Goal: Complete application form: Complete application form

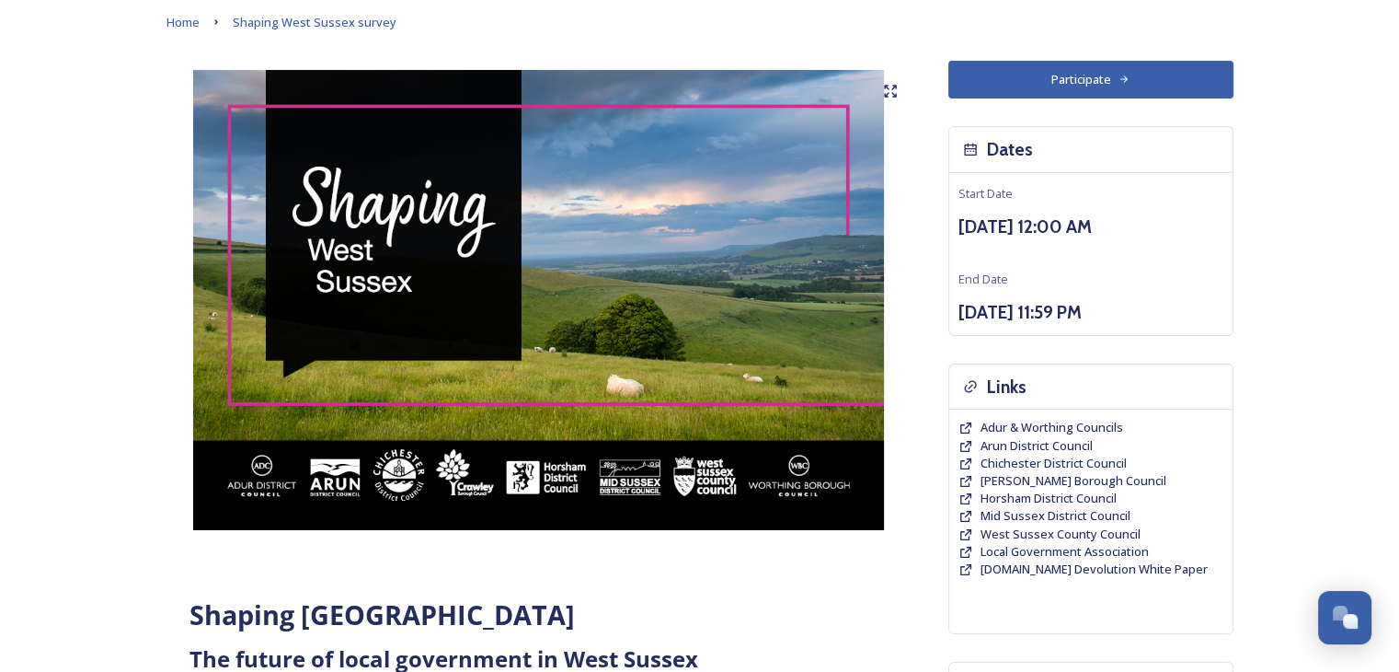
scroll to position [77, 0]
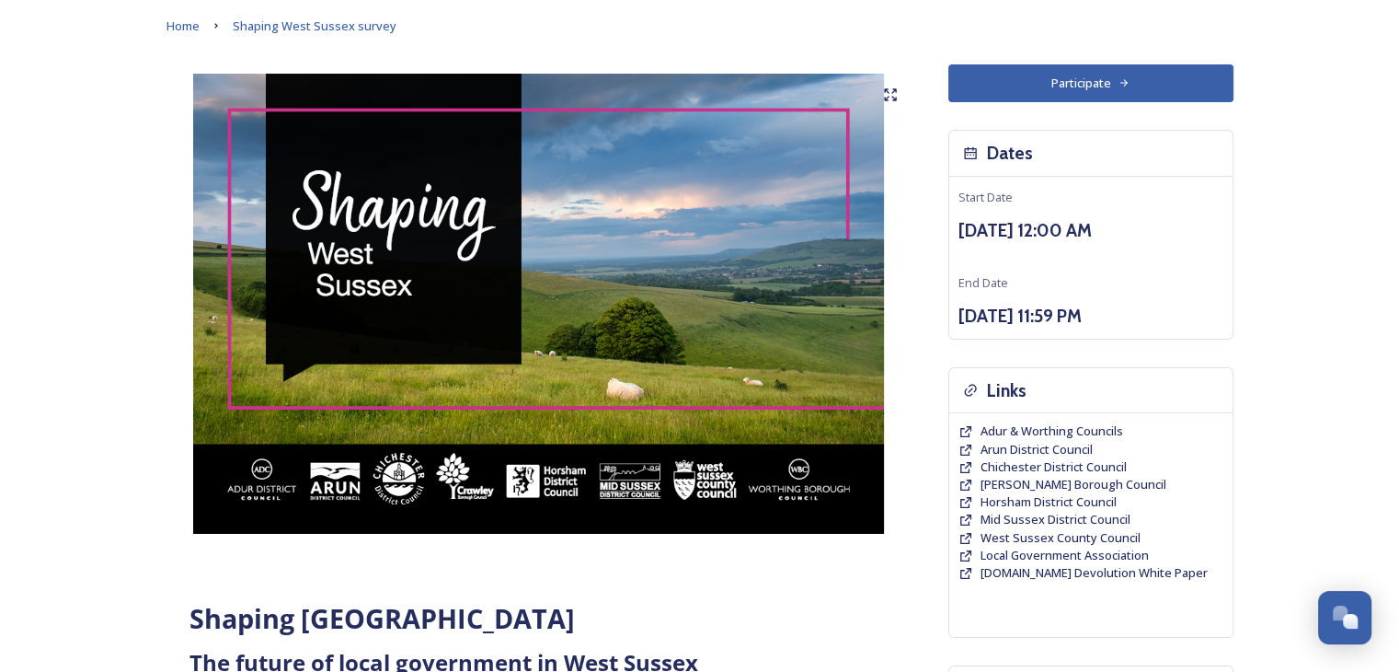
click at [1066, 90] on button "Participate" at bounding box center [1091, 83] width 285 height 38
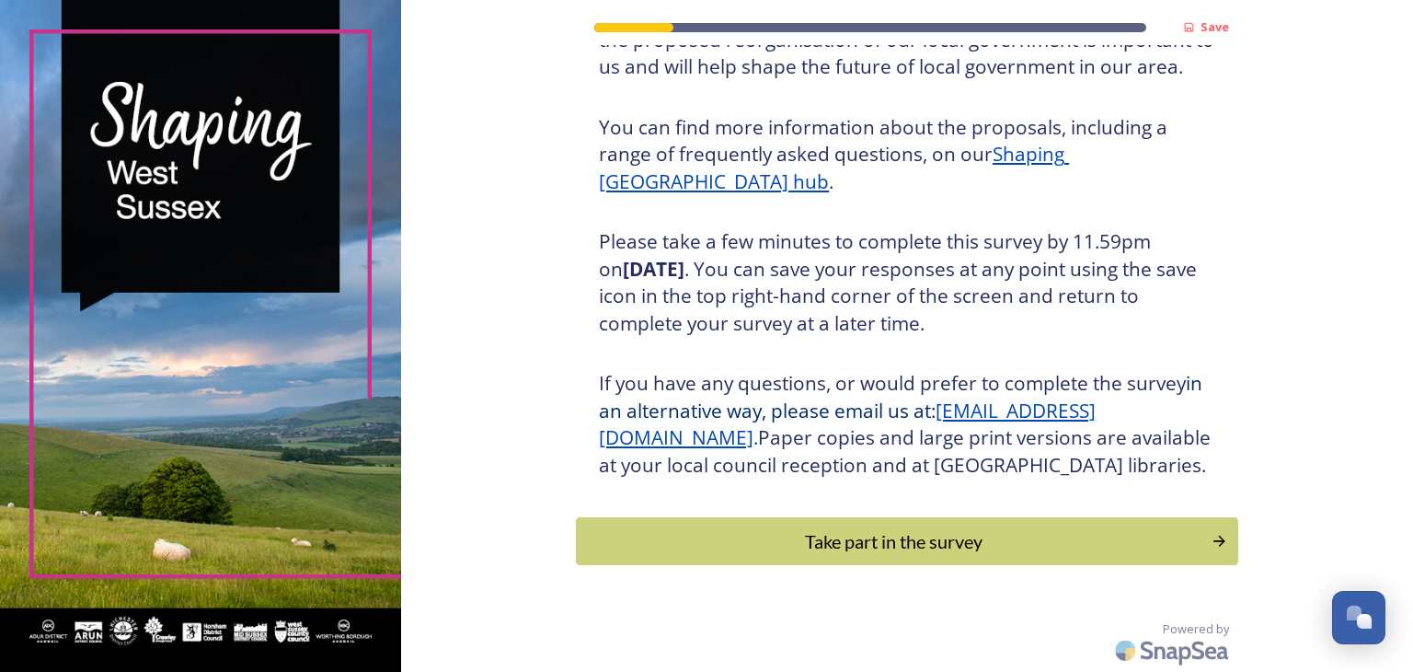
scroll to position [212, 0]
click at [891, 530] on div "Take part in the survey" at bounding box center [894, 541] width 622 height 28
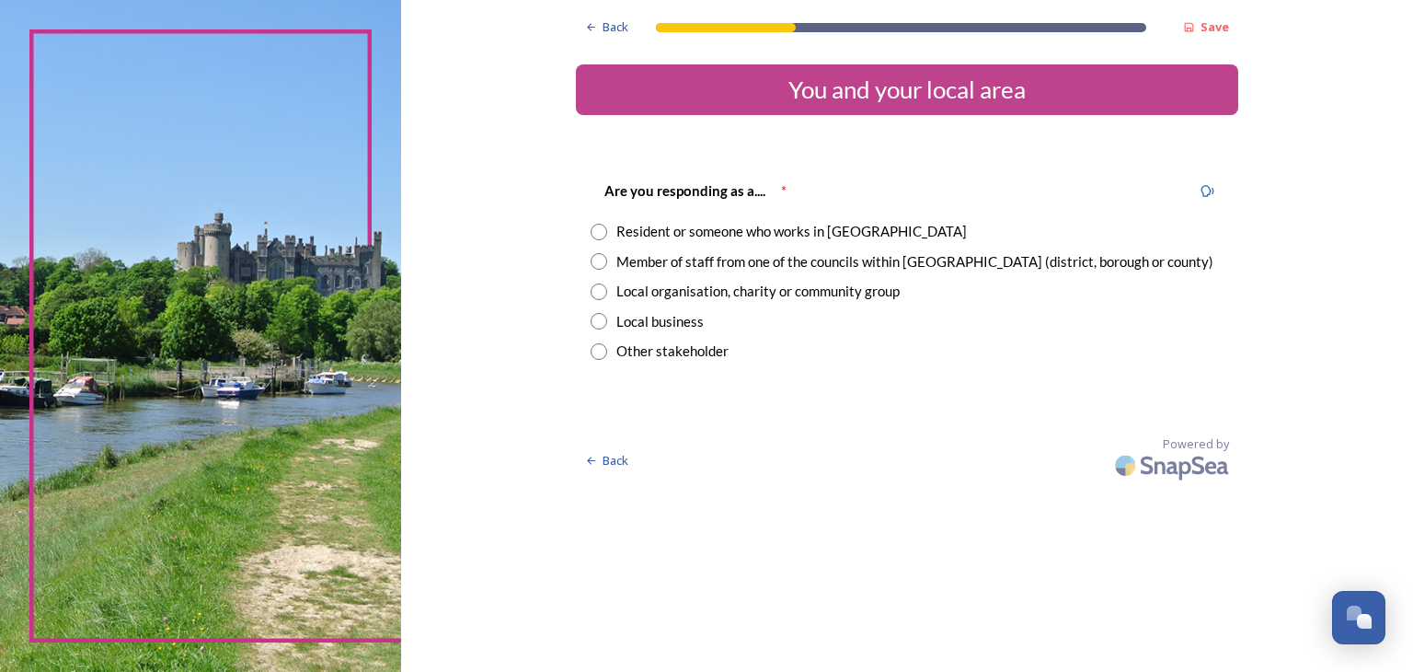
click at [599, 229] on input "radio" at bounding box center [599, 232] width 17 height 17
radio input "true"
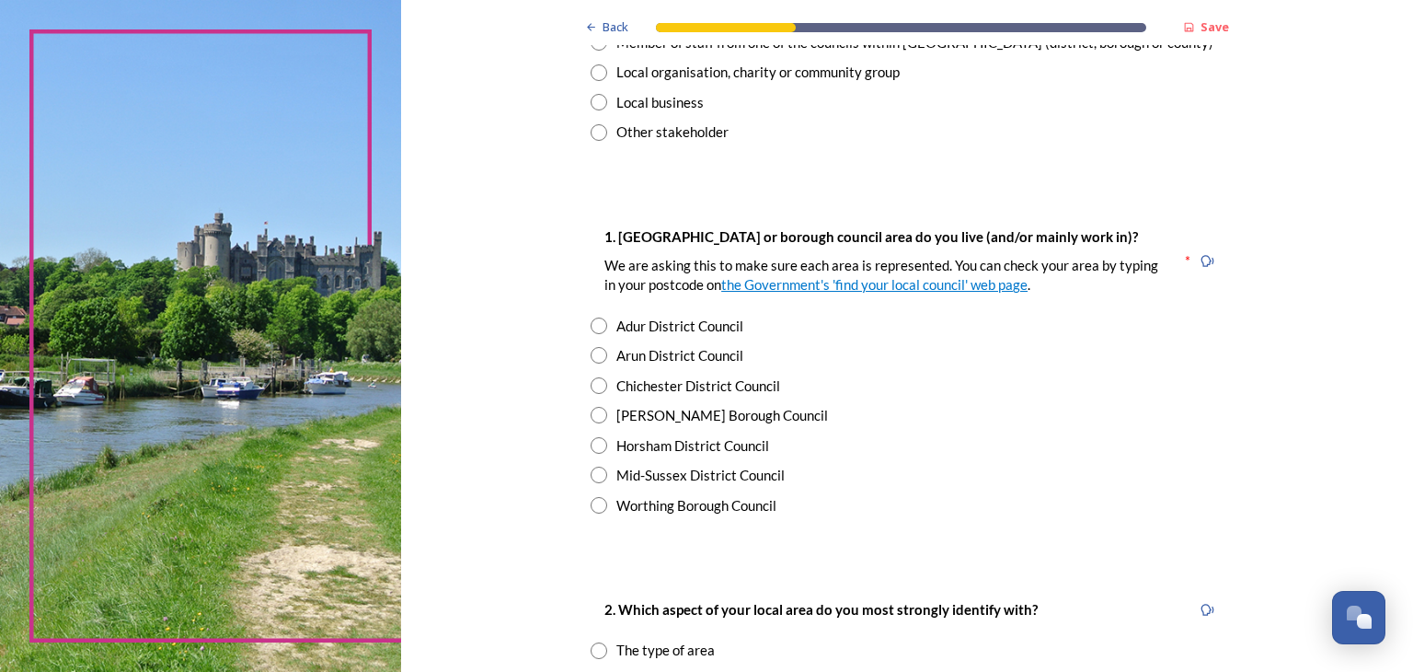
scroll to position [217, 0]
click at [591, 417] on input "radio" at bounding box center [599, 417] width 17 height 17
radio input "true"
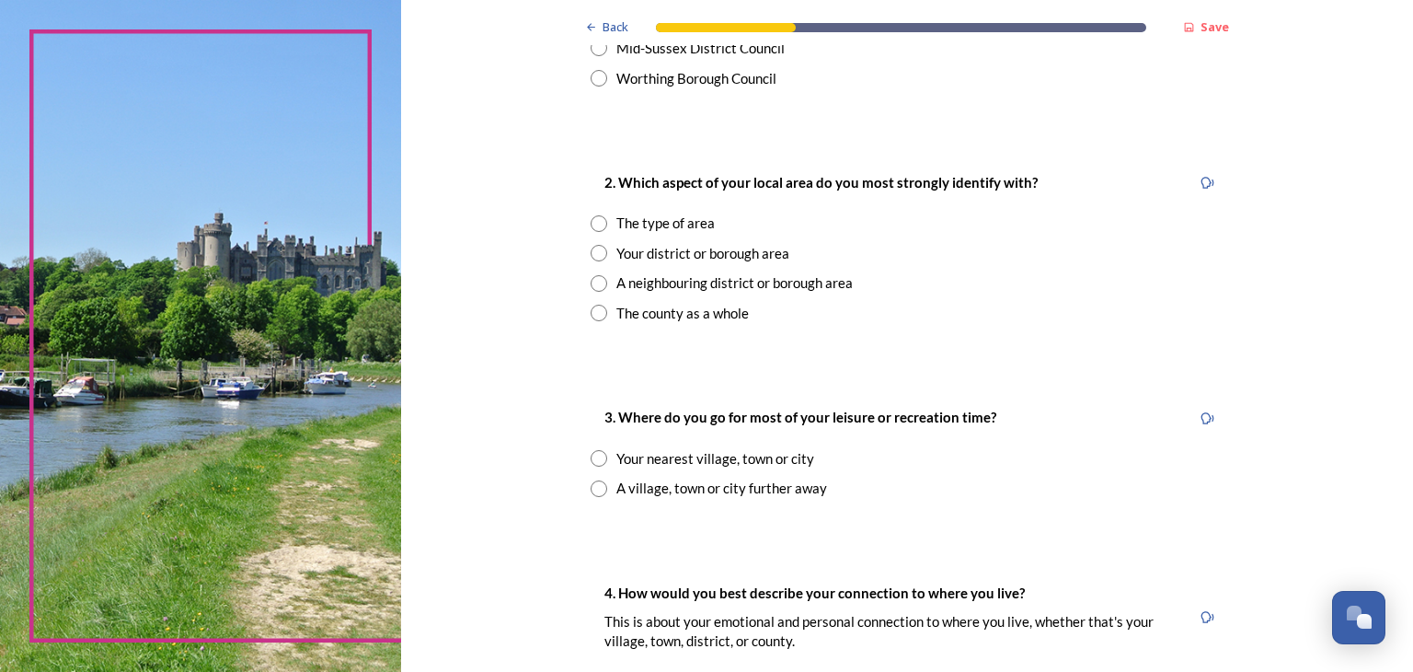
scroll to position [656, 0]
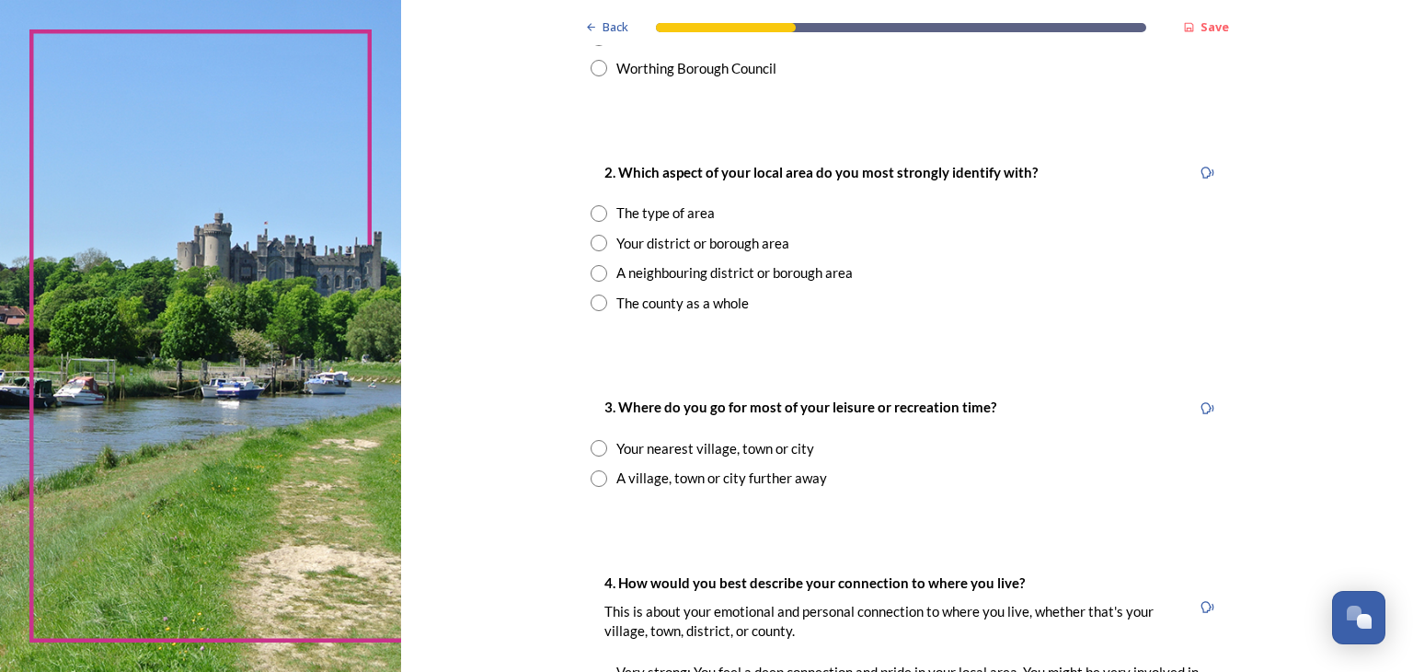
click at [593, 304] on input "radio" at bounding box center [599, 302] width 17 height 17
radio input "true"
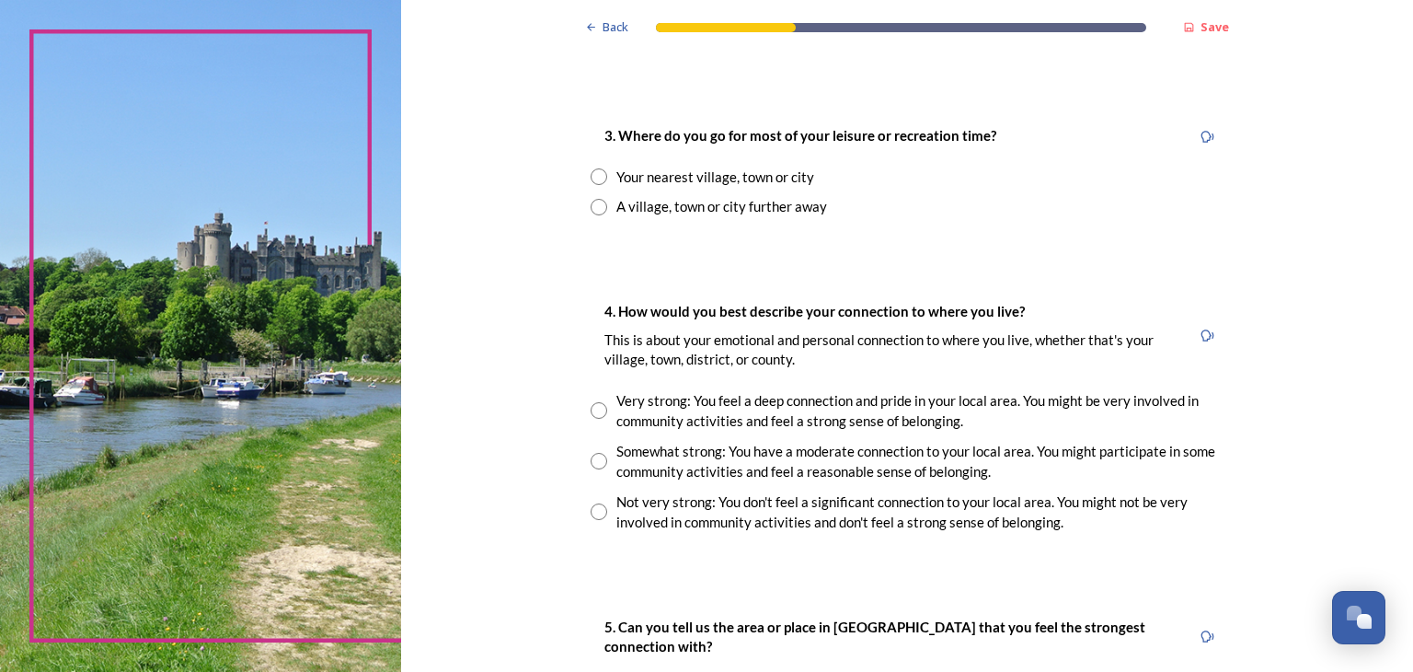
scroll to position [930, 0]
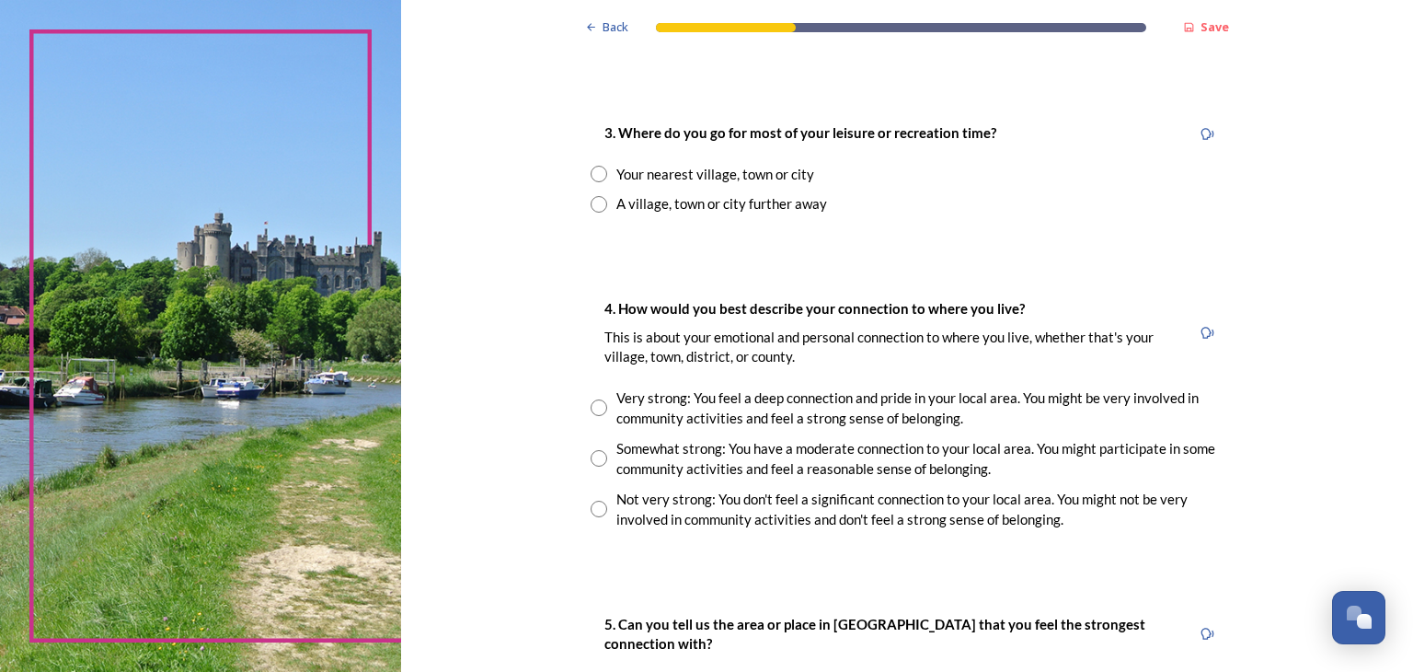
click at [593, 171] on input "radio" at bounding box center [599, 174] width 17 height 17
radio input "true"
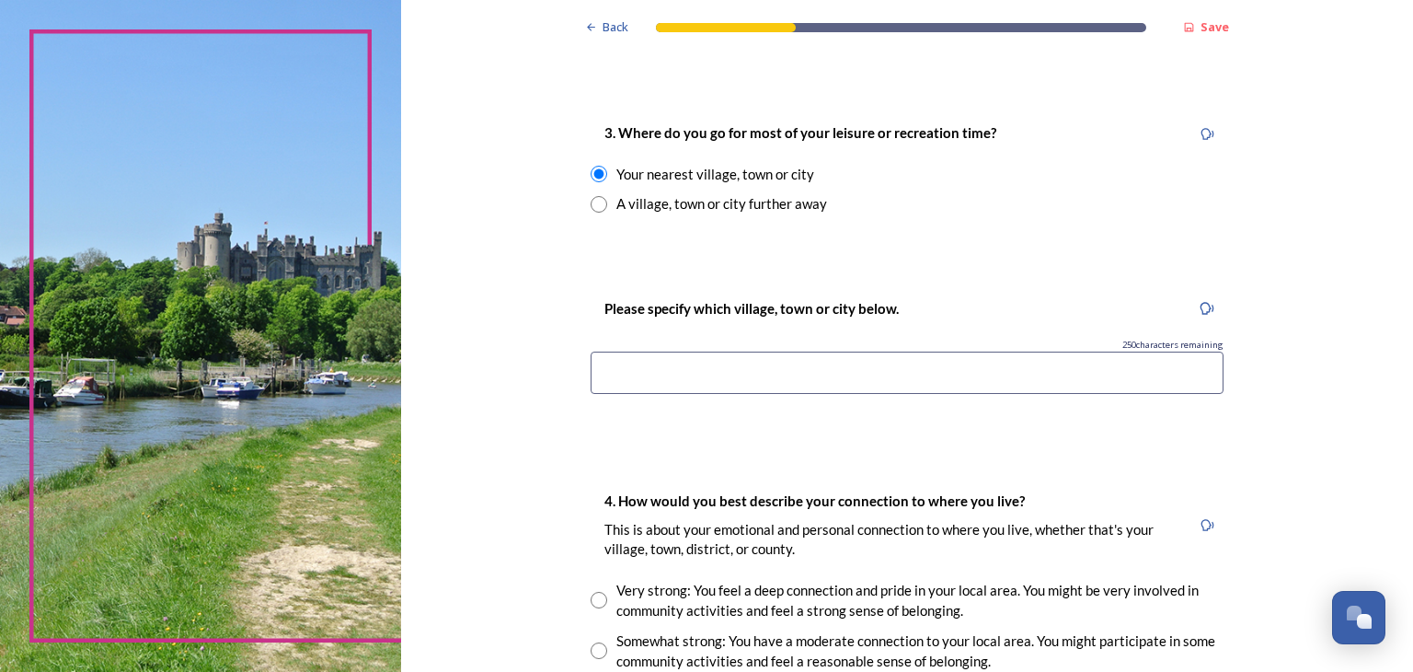
click at [586, 215] on div "3. Where do you go for most of your leisure or recreation time? Your nearest vi…" at bounding box center [907, 167] width 662 height 129
click at [632, 365] on input at bounding box center [907, 372] width 633 height 42
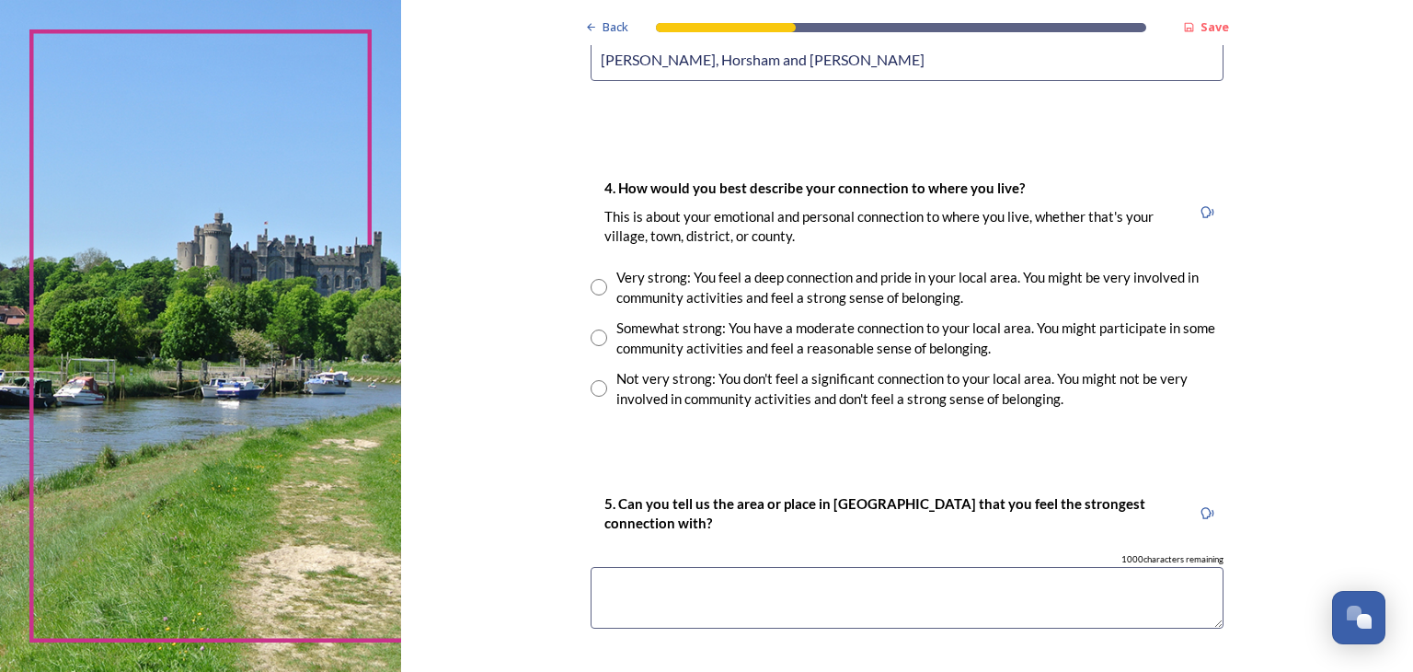
scroll to position [1251, 0]
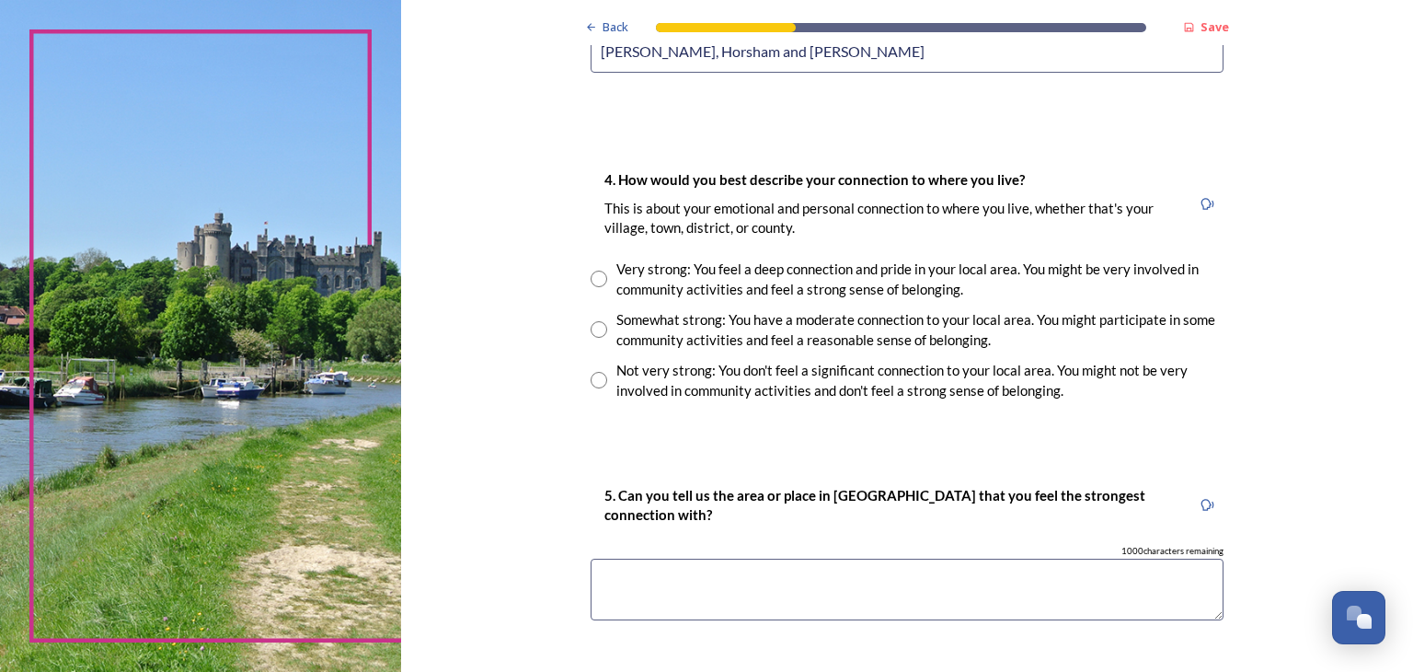
type input "[PERSON_NAME], Horsham and [PERSON_NAME]"
click at [592, 380] on input "radio" at bounding box center [599, 380] width 17 height 17
radio input "true"
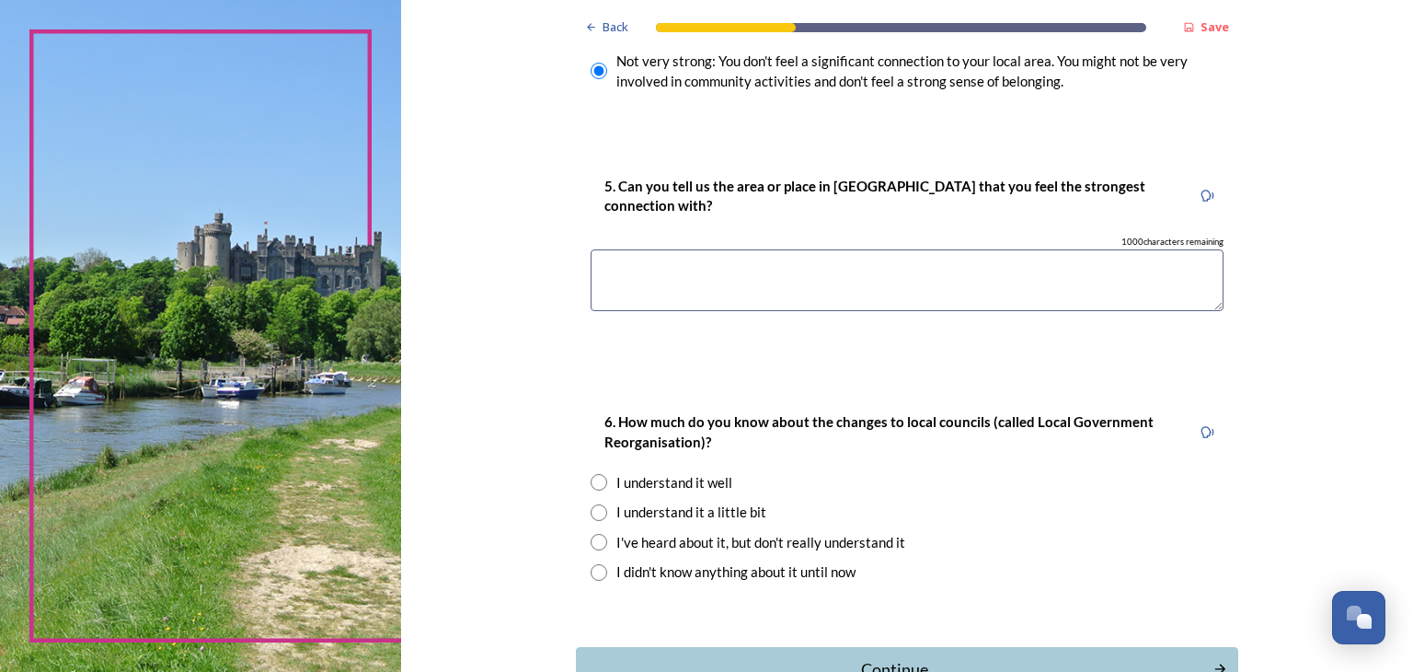
scroll to position [1567, 0]
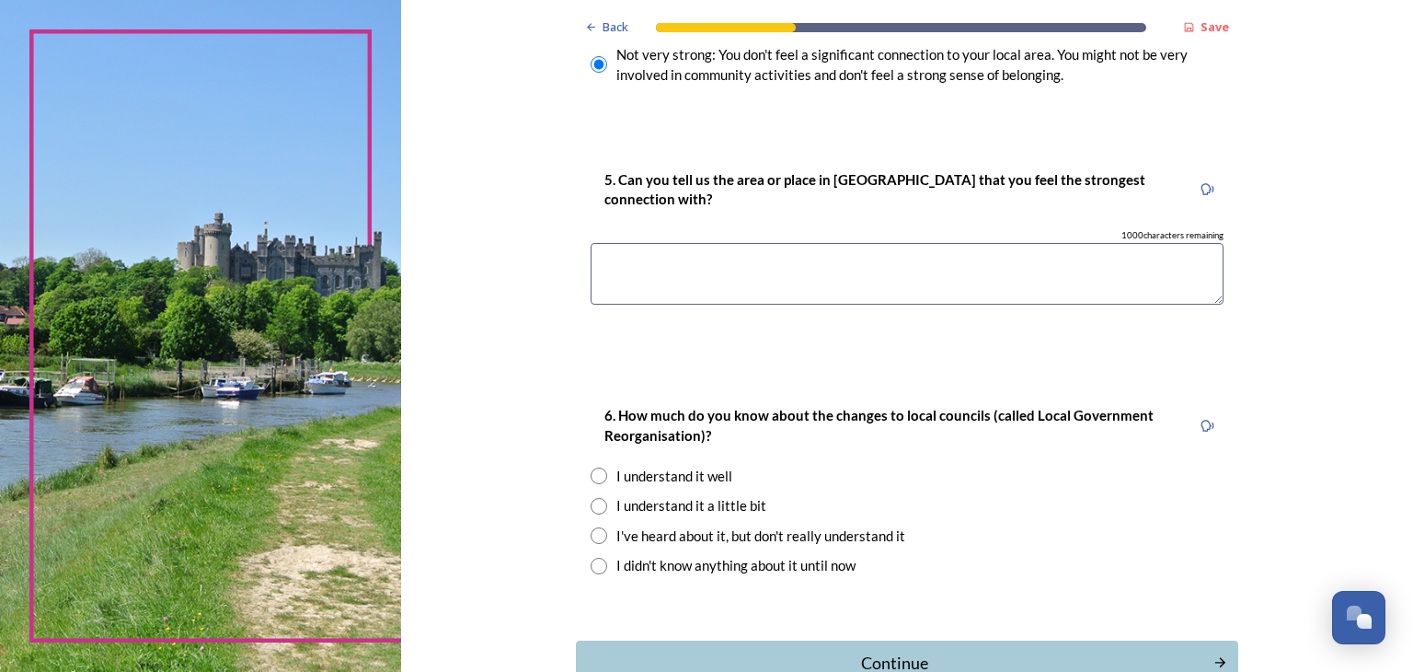
click at [1016, 267] on textarea at bounding box center [907, 274] width 633 height 62
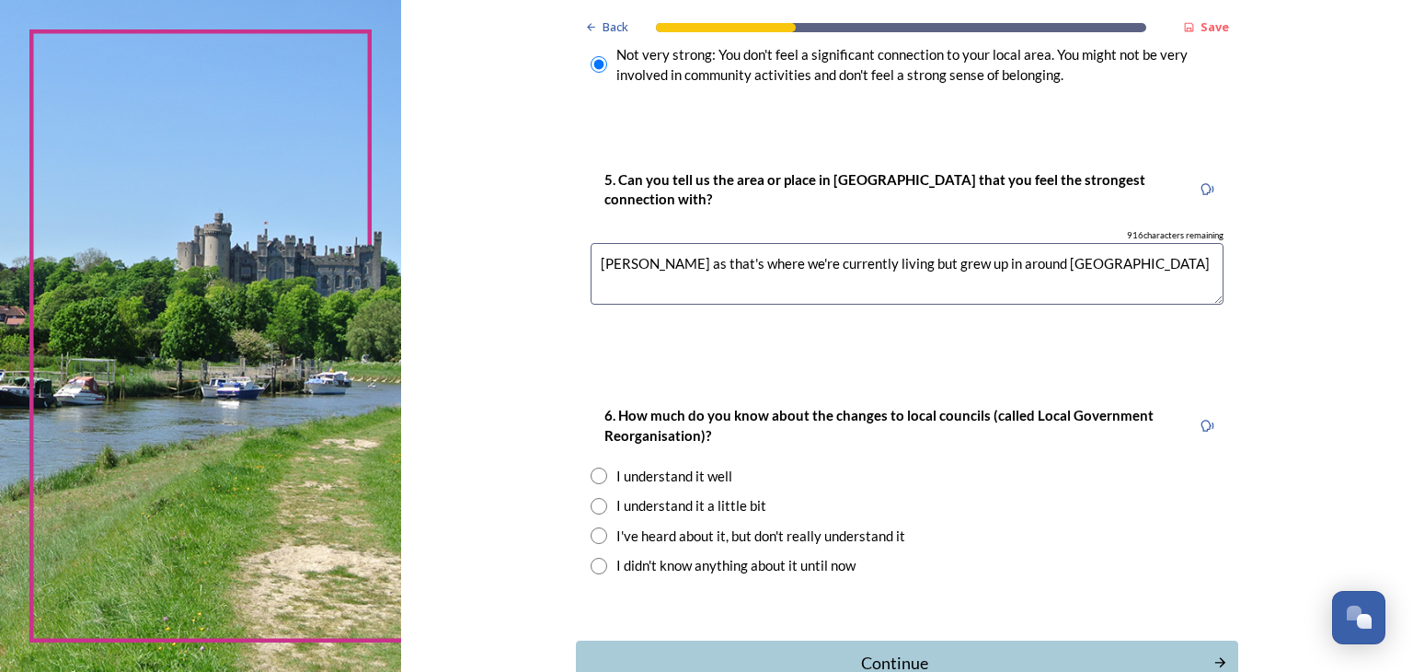
type textarea "[PERSON_NAME] as that's where we're currently living but grew up in around [GEO…"
click at [591, 564] on input "radio" at bounding box center [599, 566] width 17 height 17
radio input "true"
click at [875, 652] on div "Continue" at bounding box center [894, 662] width 623 height 25
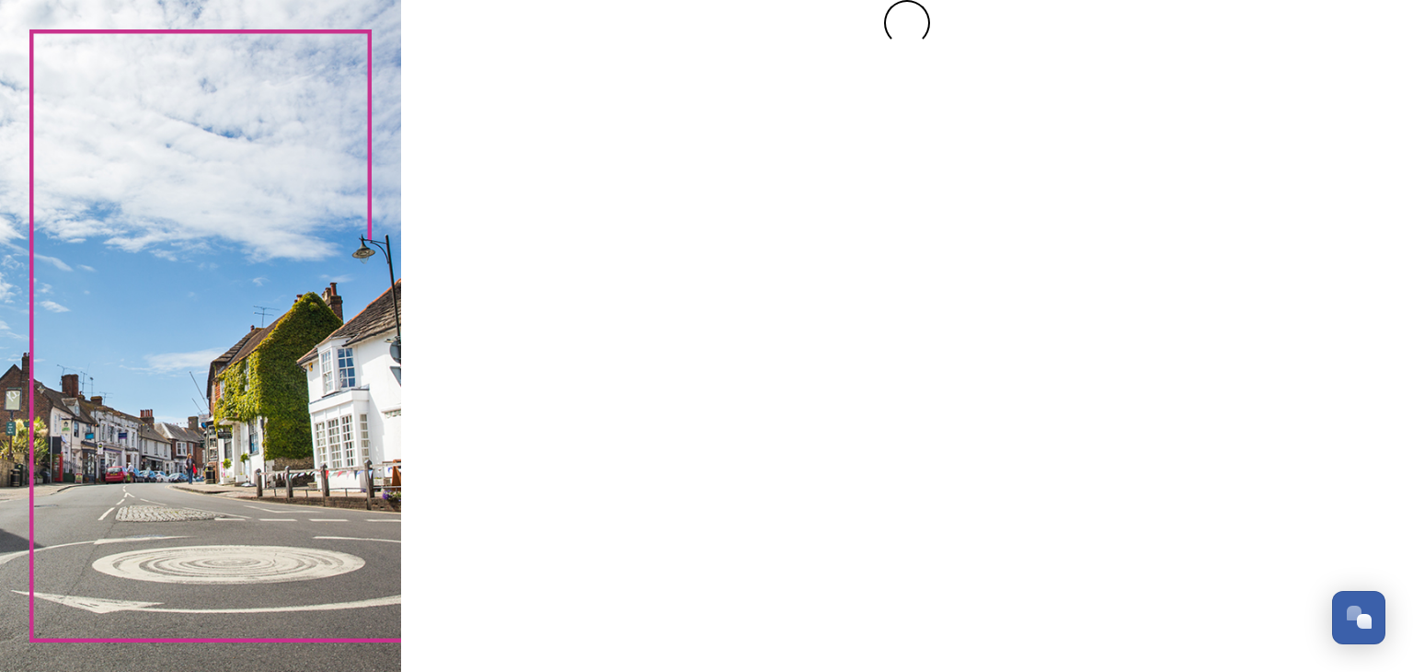
scroll to position [0, 0]
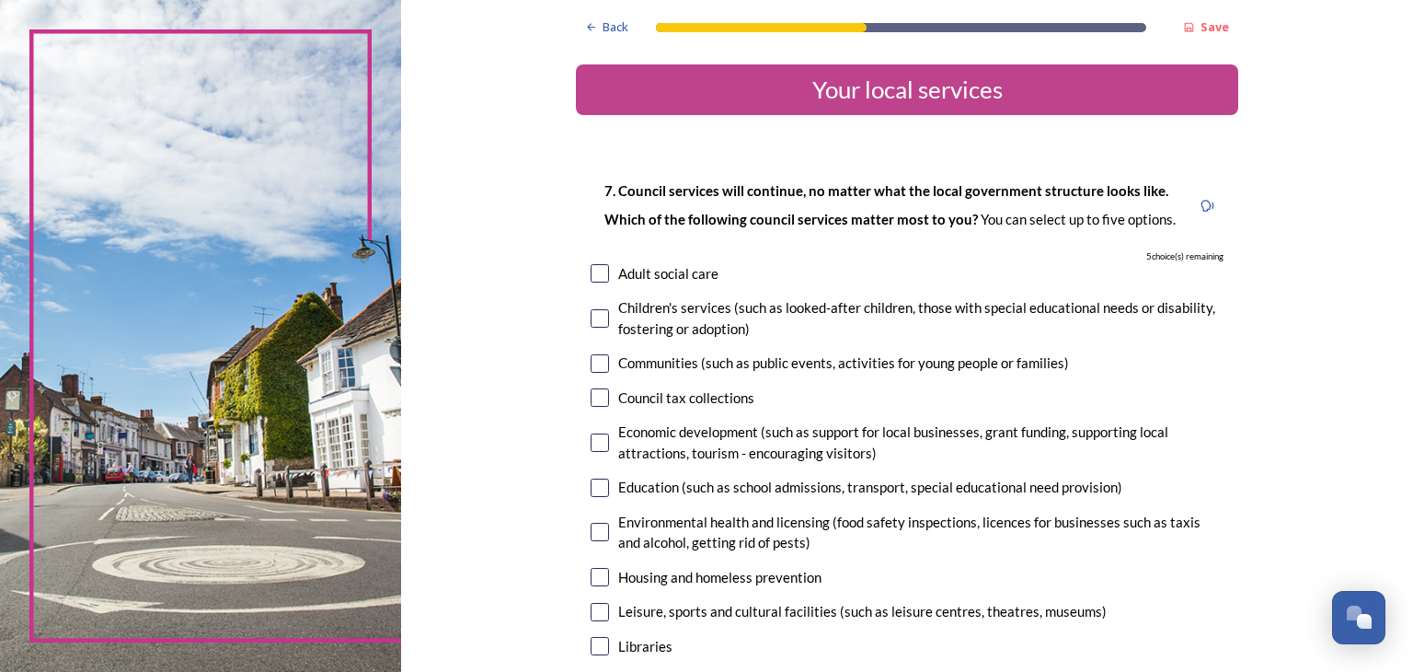
click at [591, 321] on input "checkbox" at bounding box center [600, 318] width 18 height 18
checkbox input "true"
click at [591, 369] on input "checkbox" at bounding box center [600, 363] width 18 height 18
checkbox input "true"
click at [600, 485] on input "checkbox" at bounding box center [600, 487] width 18 height 18
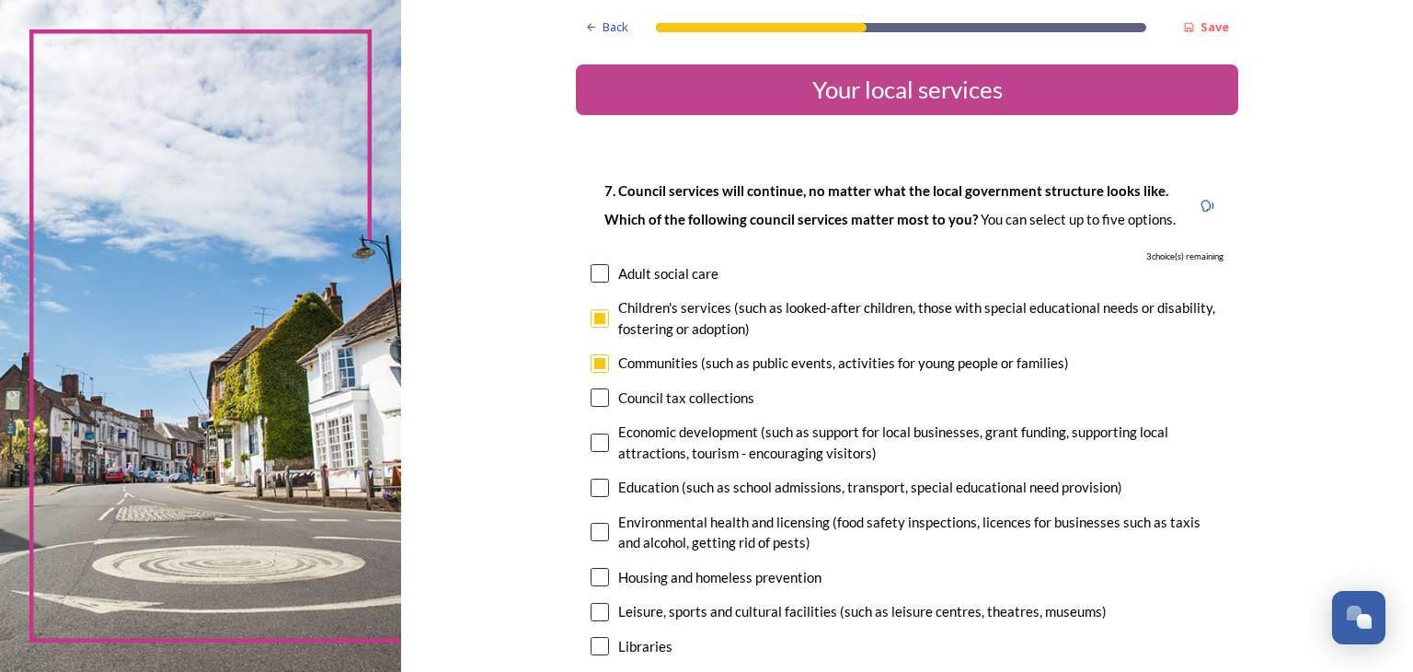
checkbox input "true"
click at [597, 531] on input "checkbox" at bounding box center [600, 532] width 18 height 18
checkbox input "true"
click at [596, 577] on input "checkbox" at bounding box center [600, 577] width 18 height 18
checkbox input "true"
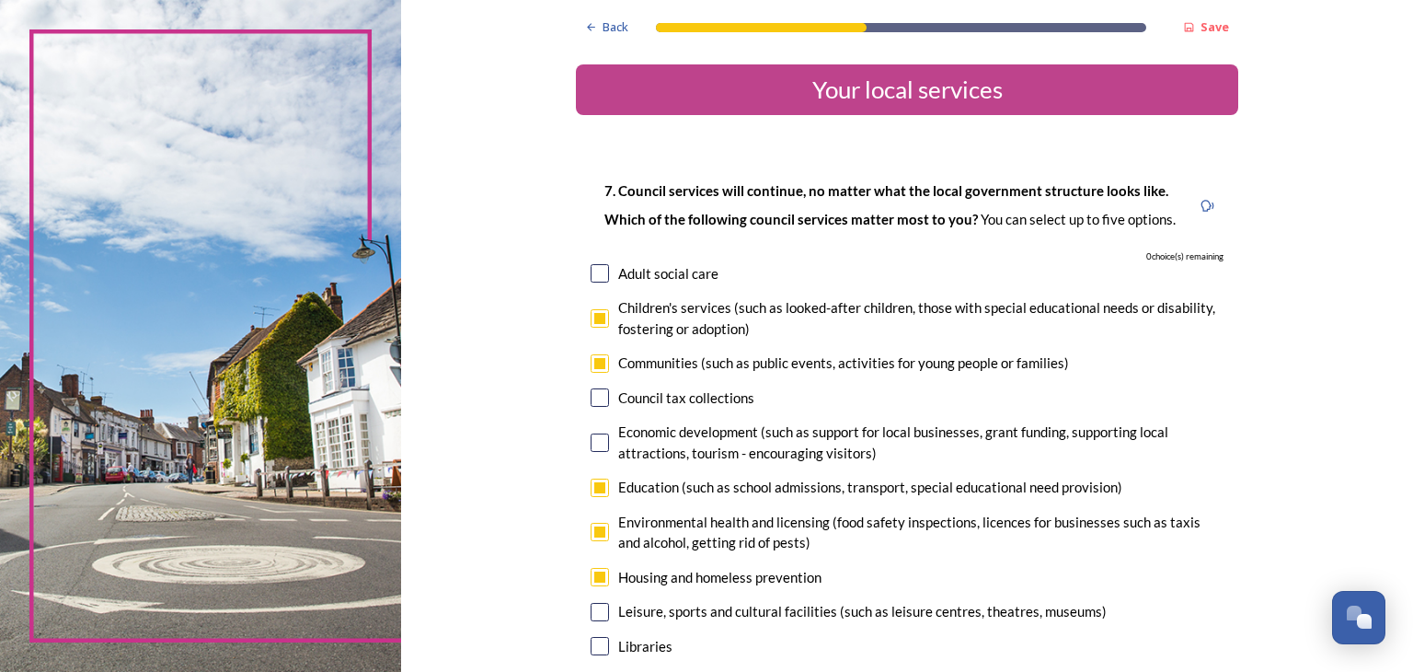
click at [593, 611] on input "checkbox" at bounding box center [600, 612] width 18 height 18
checkbox input "false"
click at [591, 643] on input "checkbox" at bounding box center [600, 646] width 18 height 18
checkbox input "false"
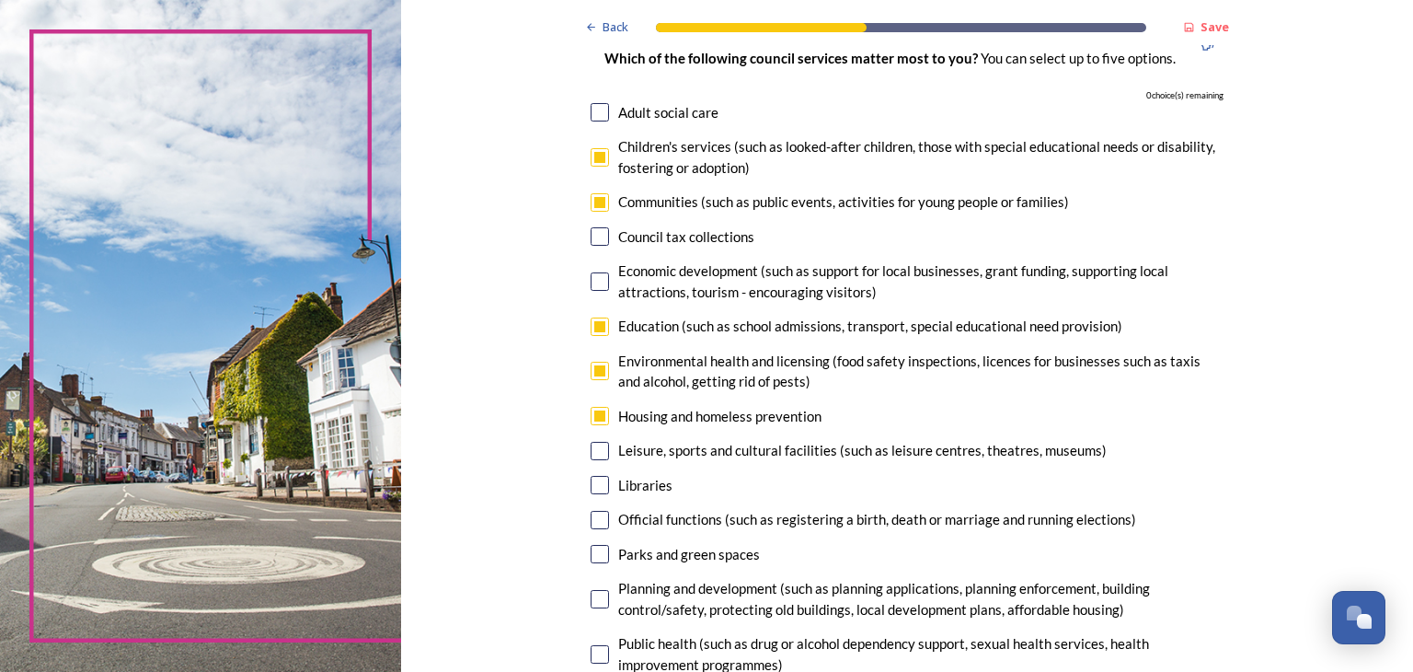
scroll to position [109, 0]
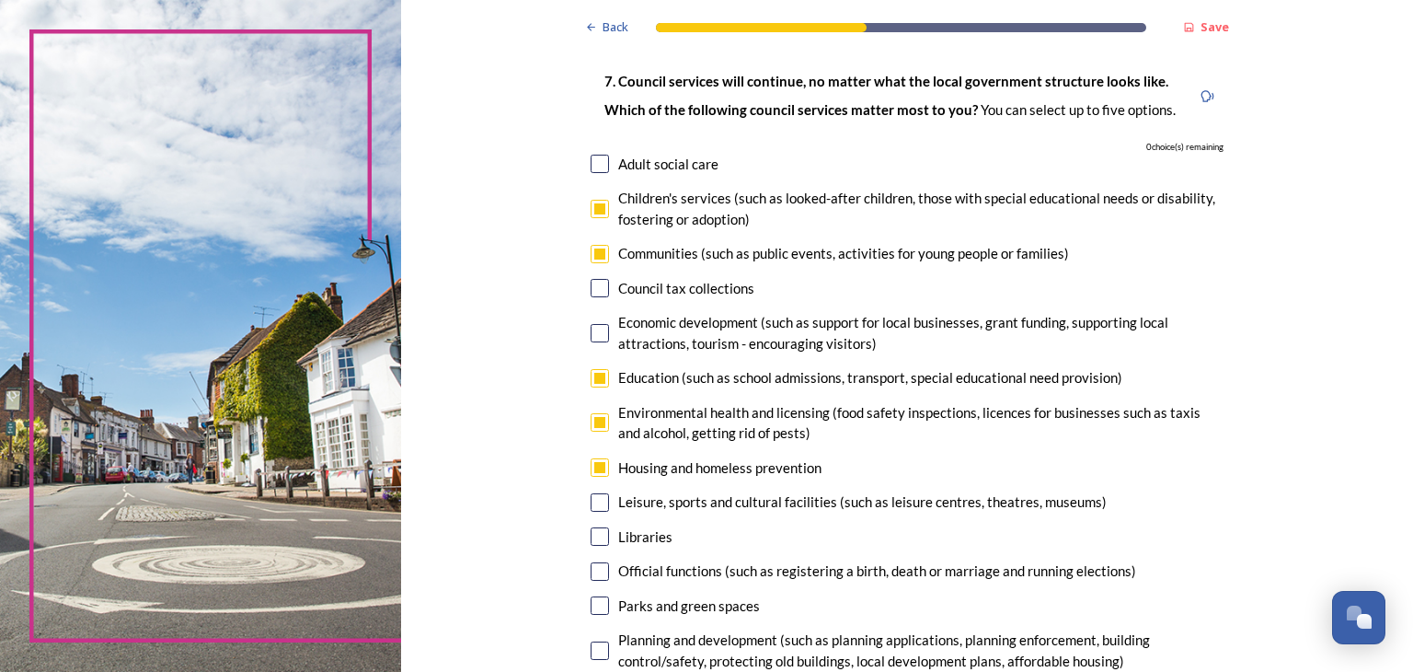
click at [593, 209] on input "checkbox" at bounding box center [600, 209] width 18 height 18
checkbox input "false"
click at [593, 255] on input "checkbox" at bounding box center [600, 254] width 18 height 18
checkbox input "false"
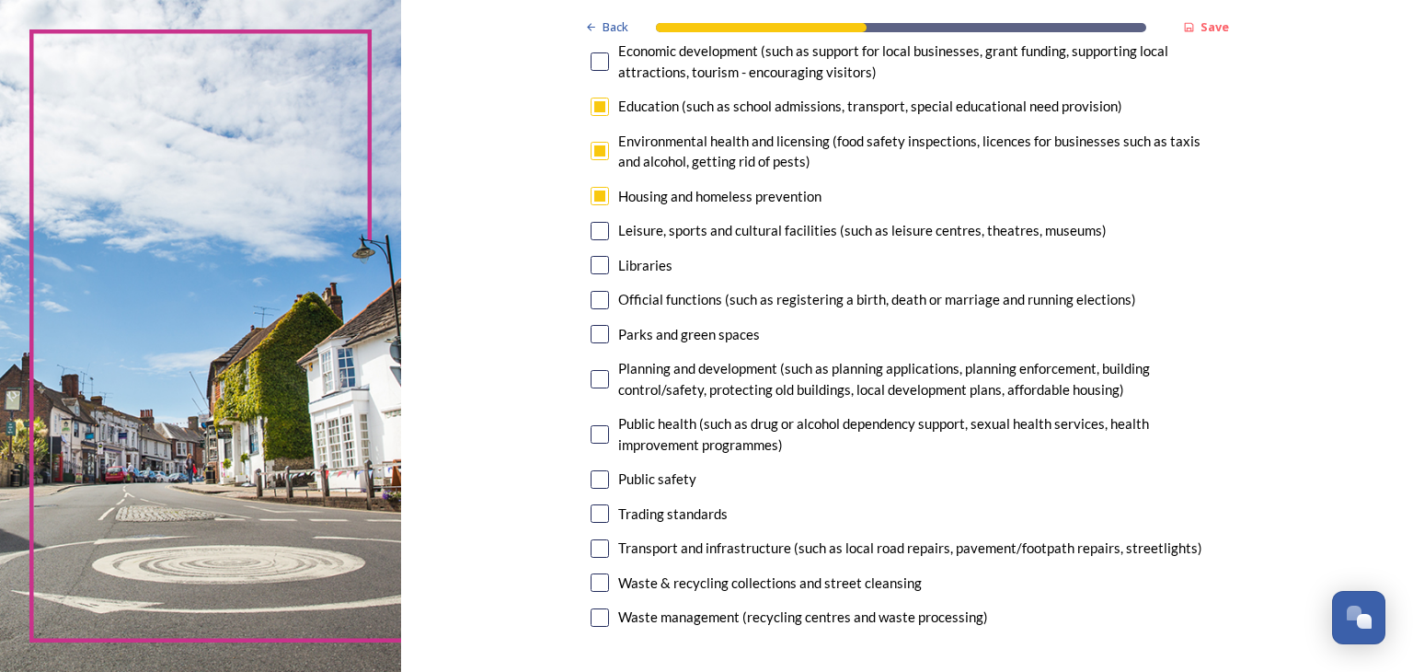
scroll to position [378, 0]
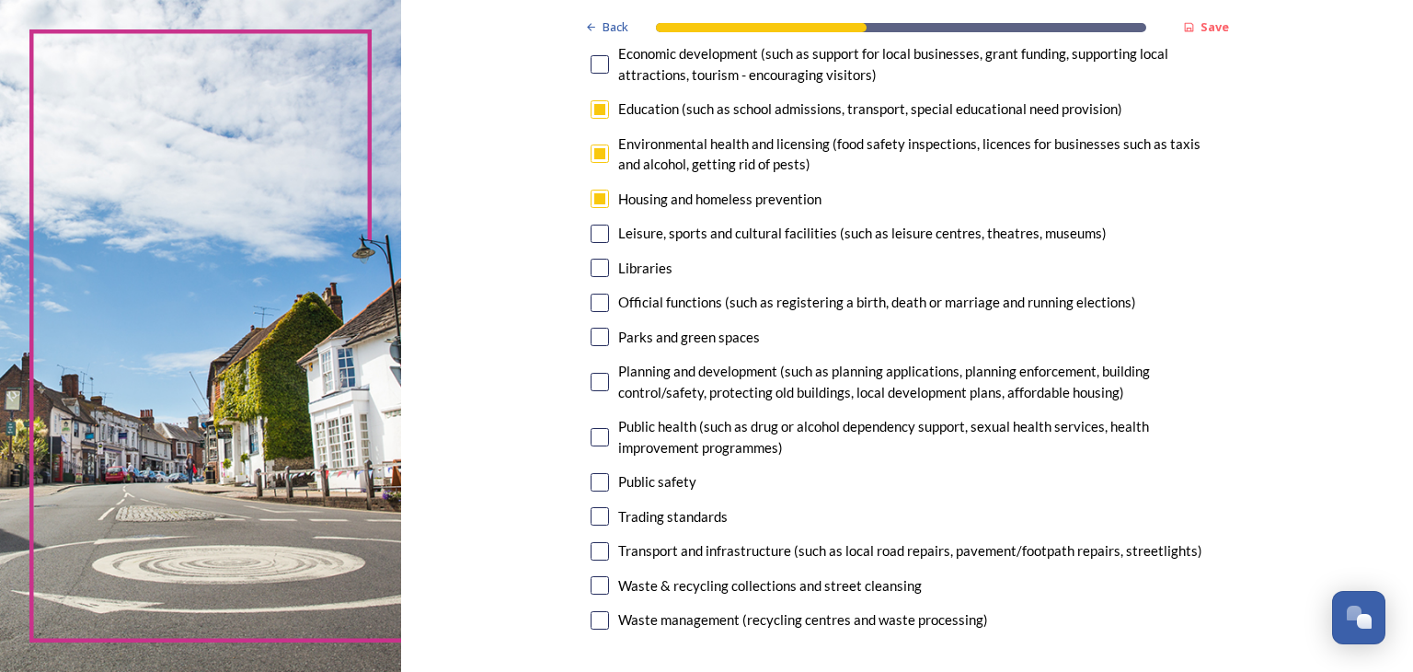
click at [594, 376] on input "checkbox" at bounding box center [600, 382] width 18 height 18
checkbox input "true"
click at [598, 63] on input "checkbox" at bounding box center [600, 64] width 18 height 18
checkbox input "true"
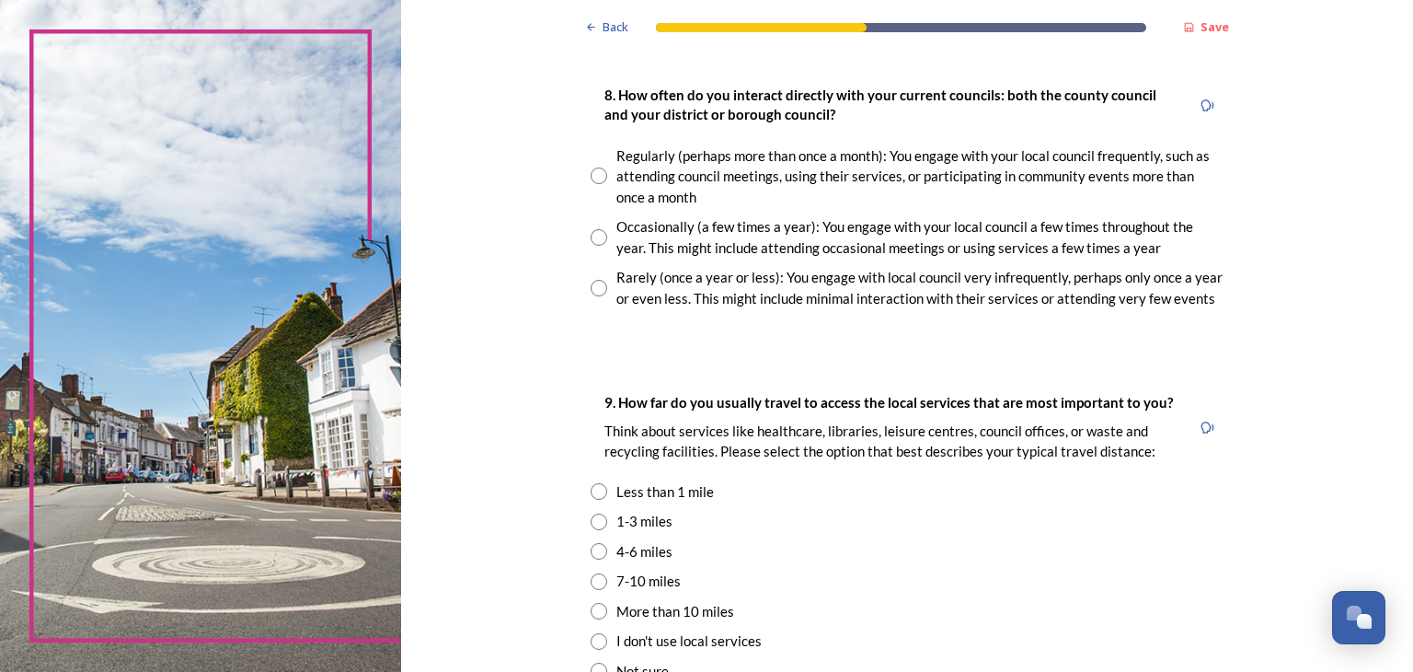
scroll to position [1018, 0]
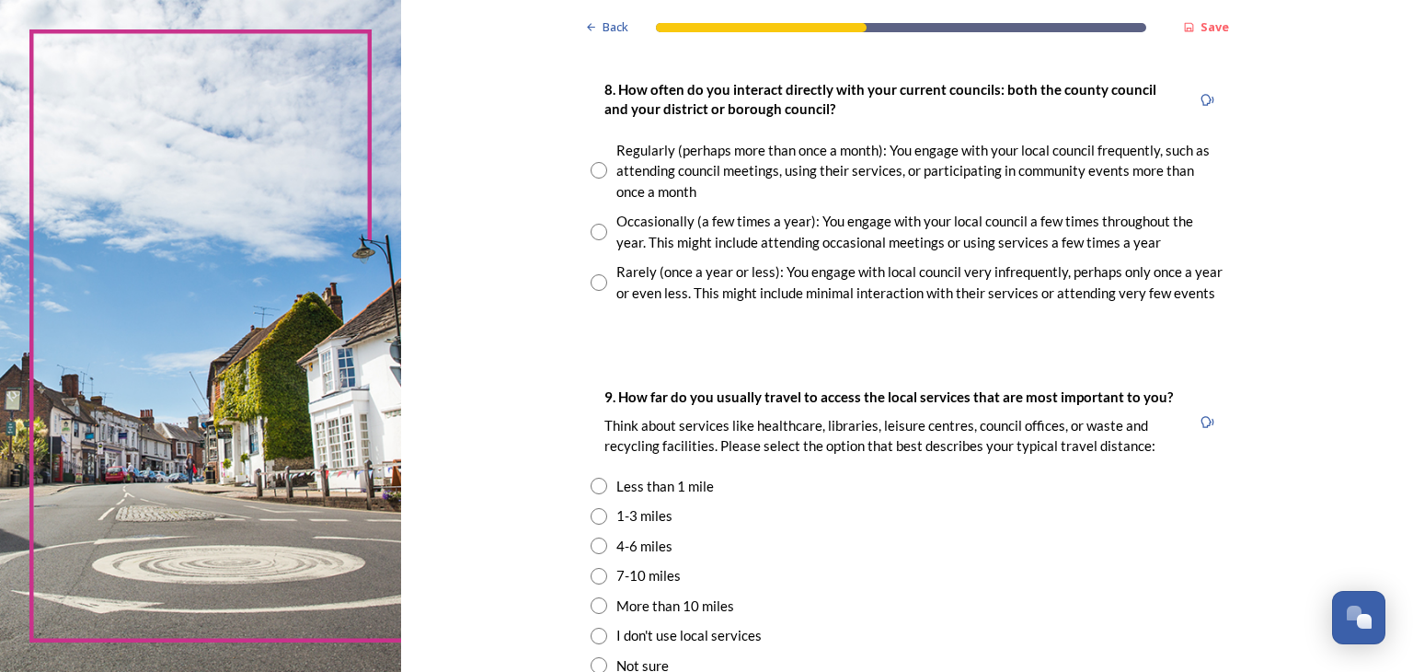
click at [593, 264] on div "Rarely (once a year or less): You engage with local council very infrequently, …" at bounding box center [907, 281] width 633 height 41
radio input "true"
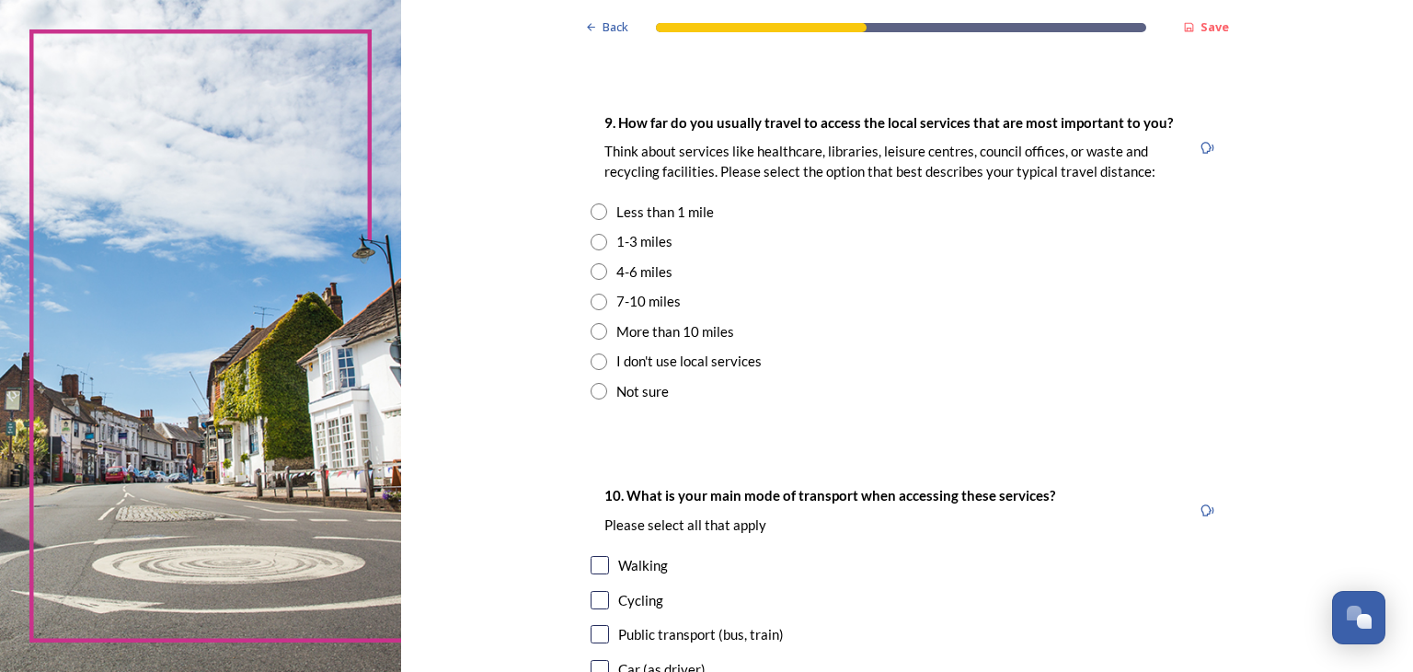
scroll to position [1306, 0]
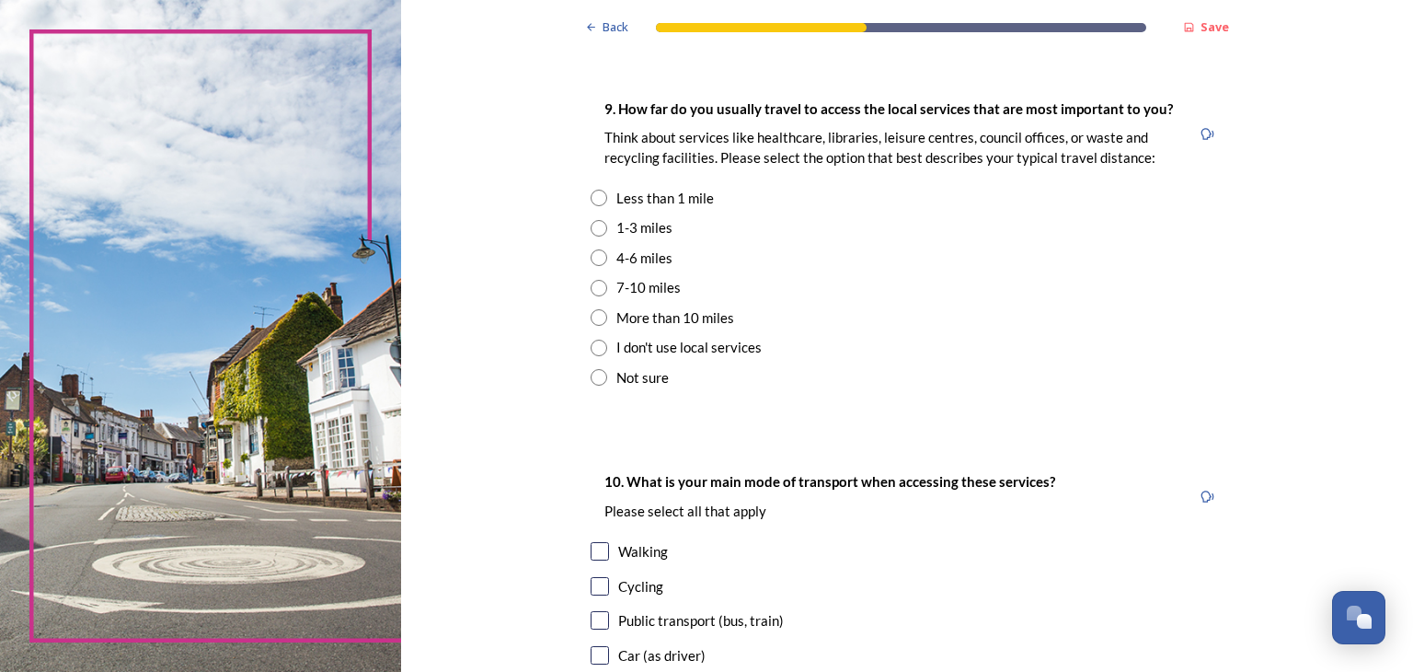
click at [593, 262] on input "radio" at bounding box center [599, 257] width 17 height 17
radio input "true"
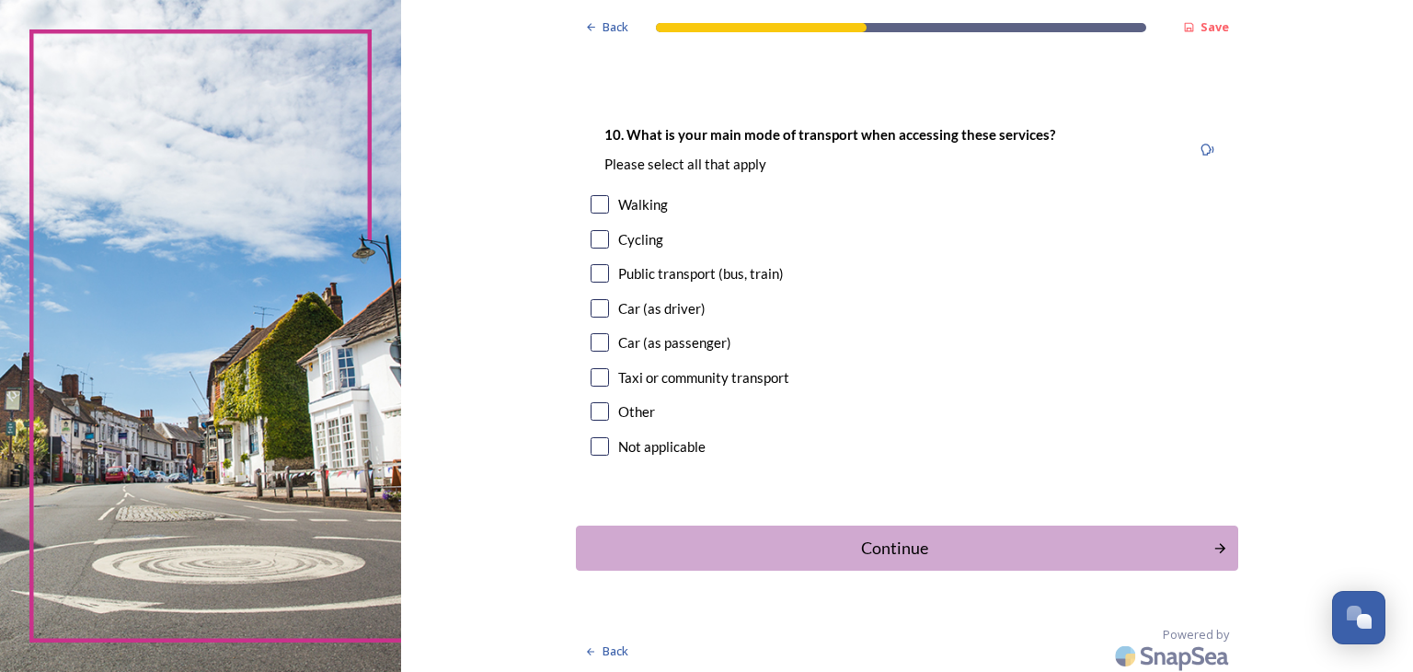
scroll to position [1654, 0]
click at [591, 311] on input "checkbox" at bounding box center [600, 306] width 18 height 18
checkbox input "true"
click at [942, 539] on div "Continue" at bounding box center [894, 546] width 623 height 25
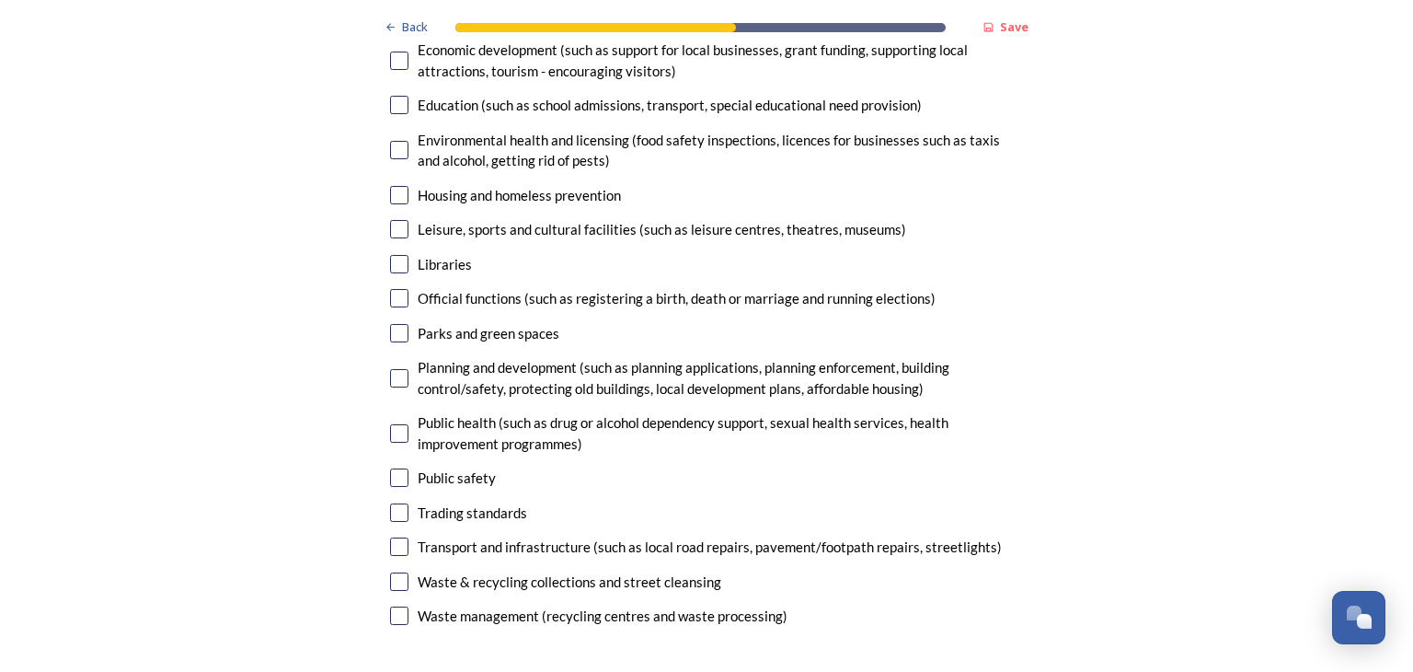
scroll to position [0, 0]
